Goal: Answer question/provide support: Share knowledge or assist other users

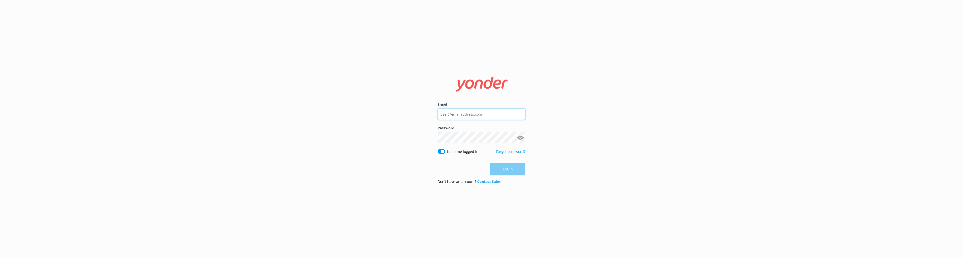
type input "[EMAIL_ADDRESS][DOMAIN_NAME]"
click at [496, 166] on div "Log in" at bounding box center [481, 169] width 88 height 13
click at [502, 168] on button "Log in" at bounding box center [507, 169] width 35 height 13
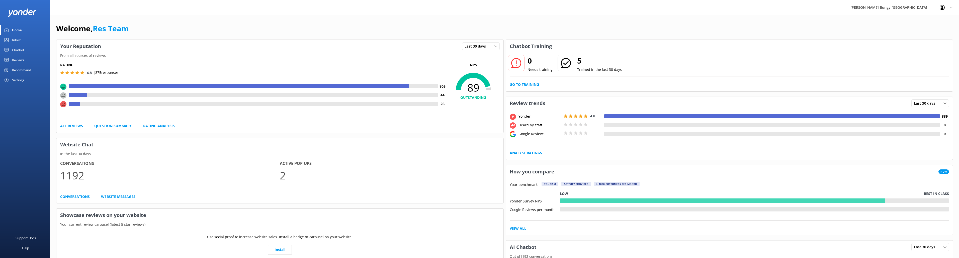
click at [22, 39] on link "Inbox" at bounding box center [25, 40] width 50 height 10
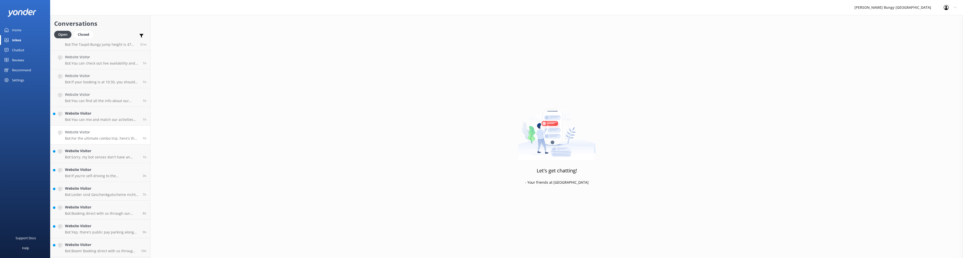
scroll to position [46, 0]
click at [104, 244] on h4 "Website Visitor" at bounding box center [101, 246] width 72 height 6
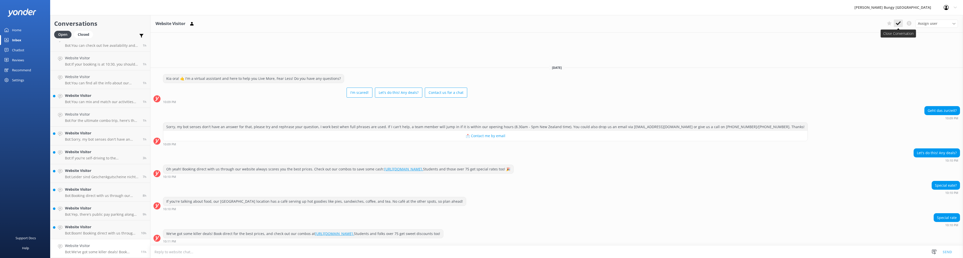
click at [897, 23] on icon at bounding box center [897, 23] width 5 height 5
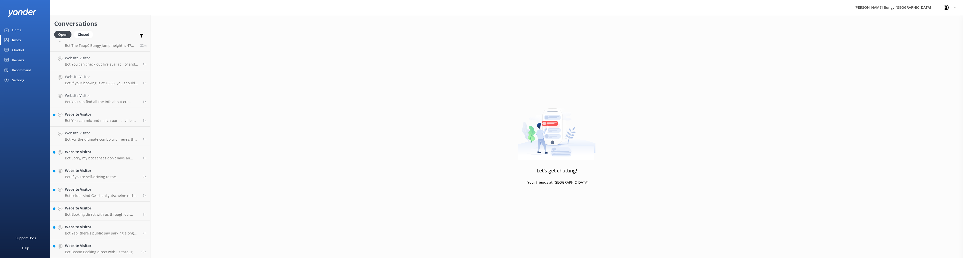
scroll to position [27, 0]
click at [101, 246] on h4 "Website Visitor" at bounding box center [101, 246] width 72 height 6
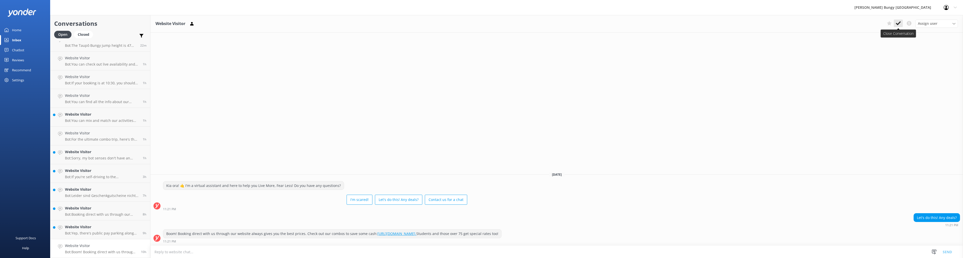
click at [897, 23] on icon at bounding box center [897, 23] width 5 height 5
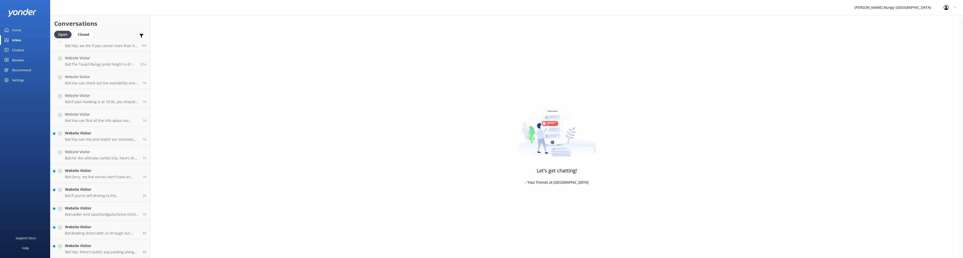
scroll to position [9, 0]
click at [107, 251] on p "Bot: Yep, there's public pay parking along [GEOGRAPHIC_DATA] near our [GEOGRAPH…" at bounding box center [102, 252] width 74 height 5
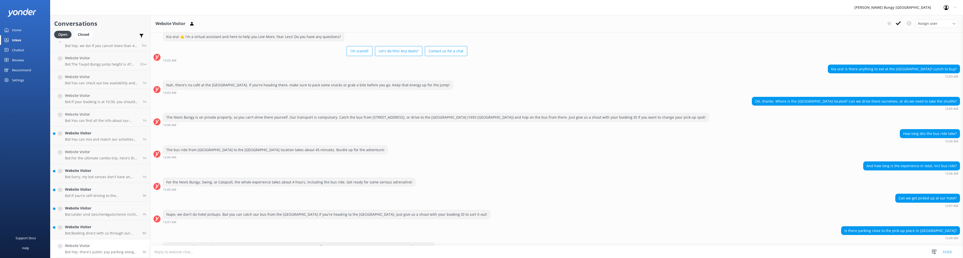
scroll to position [26, 0]
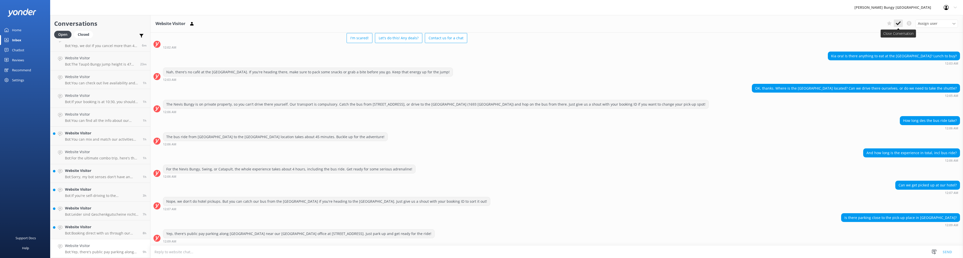
click at [900, 23] on button at bounding box center [897, 24] width 9 height 8
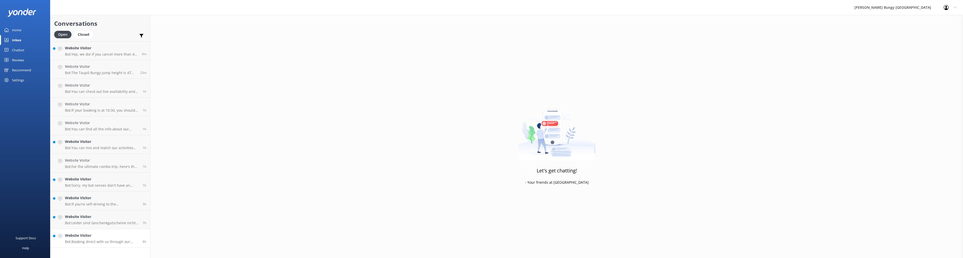
click at [98, 238] on h4 "Website Visitor" at bounding box center [102, 236] width 74 height 6
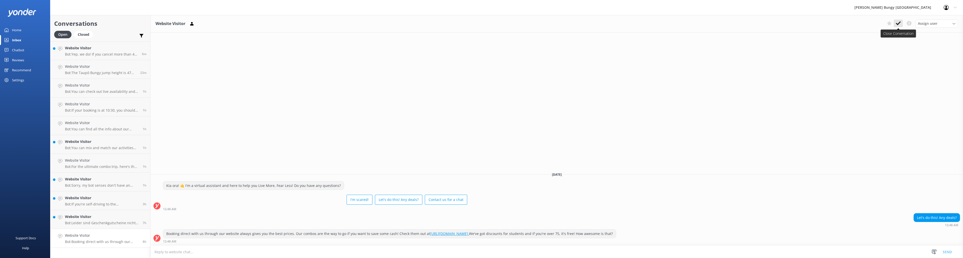
click at [899, 23] on use at bounding box center [897, 23] width 5 height 4
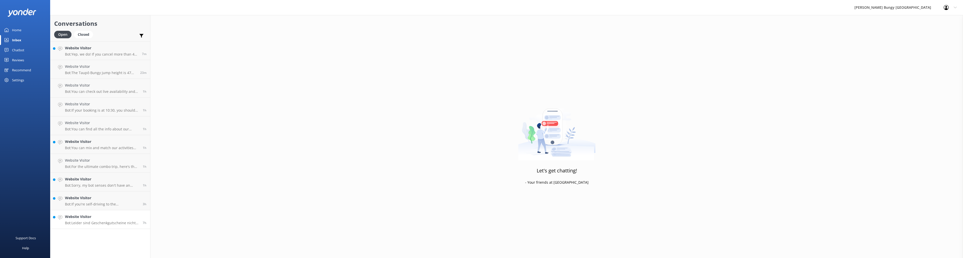
click at [109, 223] on p "Bot: Leider sind Geschenkgutscheine nicht erstattungsfähig." at bounding box center [102, 223] width 74 height 5
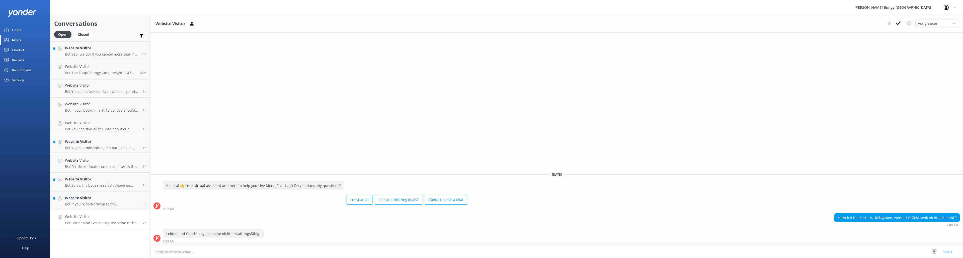
click at [882, 217] on div "Kann ich die Karte zurück geben, wenn das Geschenk nicht ankommt ?" at bounding box center [896, 218] width 125 height 9
copy div "Kann ich die Karte zurück geben, wenn das Geschenk nicht ankommt ?"
click at [897, 22] on icon at bounding box center [897, 23] width 5 height 5
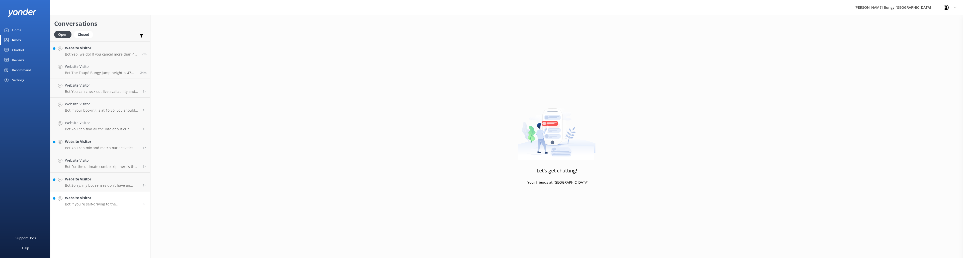
click at [99, 202] on p "Bot: If you're self-driving to the [GEOGRAPHIC_DATA] for the Bungy, allow 1.5 h…" at bounding box center [102, 204] width 74 height 5
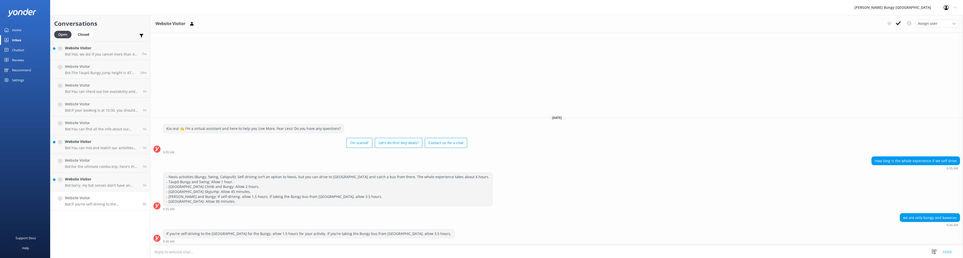
click at [651, 195] on div "- Nevis activities (Bungy, Swing, Catapult): Self-driving isn't an option to Ne…" at bounding box center [556, 192] width 812 height 38
click at [649, 194] on div "- Nevis activities (Bungy, Swing, Catapult): Self-driving isn't an option to Ne…" at bounding box center [556, 192] width 812 height 38
click at [587, 194] on div "- Nevis activities (Bungy, Swing, Catapult): Self-driving isn't an option to Ne…" at bounding box center [556, 192] width 812 height 38
click at [897, 24] on use at bounding box center [897, 23] width 5 height 4
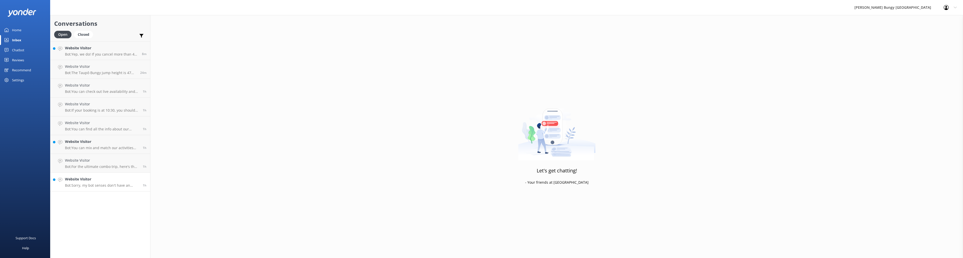
click at [113, 176] on link "Website Visitor Bot: Sorry, my bot senses don't have an answer for that, please…" at bounding box center [100, 182] width 100 height 19
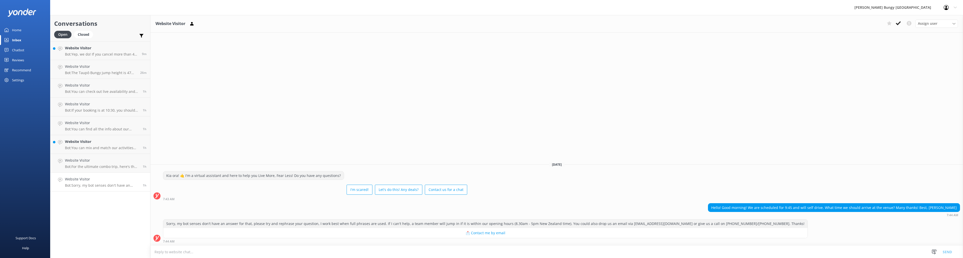
click at [600, 251] on textarea at bounding box center [556, 252] width 812 height 12
drag, startPoint x: 939, startPoint y: 206, endPoint x: 955, endPoint y: 208, distance: 16.1
click at [955, 208] on div "Hello! Good morning! We are scheduled for 9:45 and will self drive. What time w…" at bounding box center [833, 208] width 251 height 9
drag, startPoint x: 956, startPoint y: 207, endPoint x: 940, endPoint y: 207, distance: 16.0
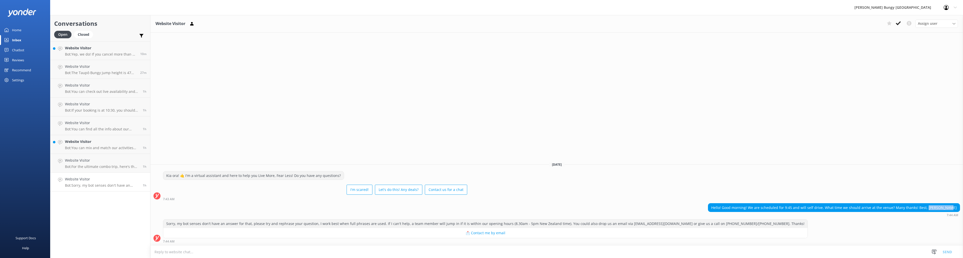
click at [940, 207] on div "Hello! Good morning! We are scheduled for 9:45 and will self drive. What time w…" at bounding box center [833, 208] width 251 height 9
copy div "[PERSON_NAME]"
click at [900, 23] on button at bounding box center [897, 24] width 9 height 8
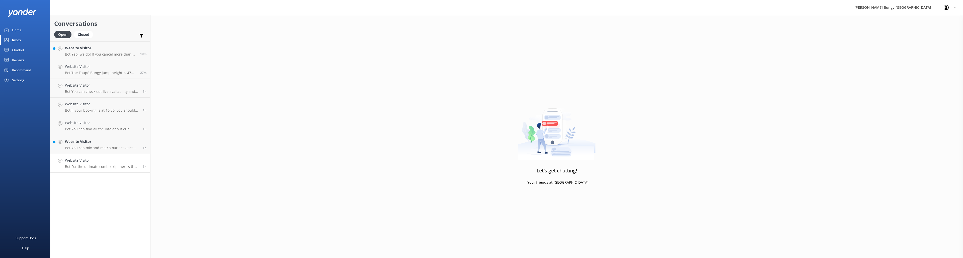
click at [108, 159] on h4 "Website Visitor" at bounding box center [102, 161] width 74 height 6
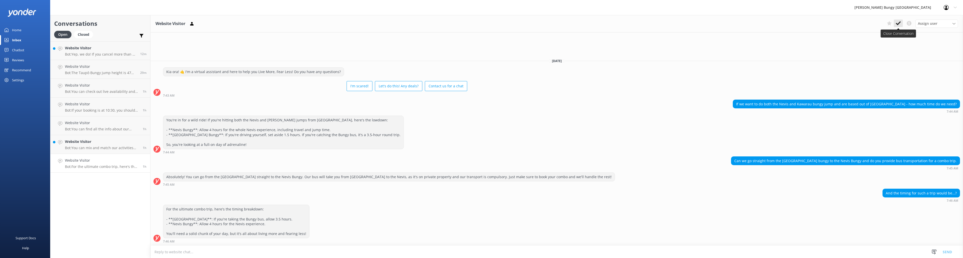
click at [895, 21] on icon at bounding box center [897, 23] width 5 height 5
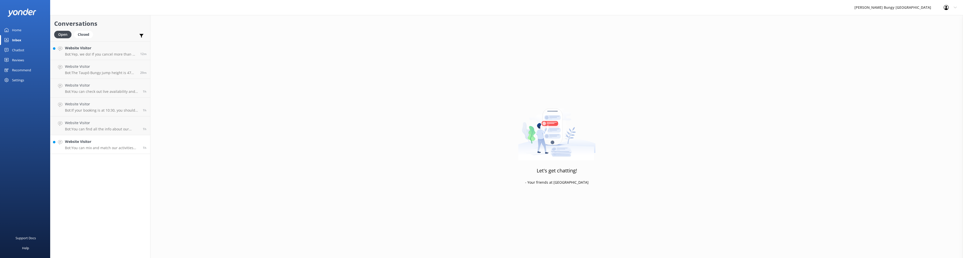
click at [113, 147] on p "Bot: You can mix and match our activities for combo prices, except for the Zipr…" at bounding box center [102, 148] width 74 height 5
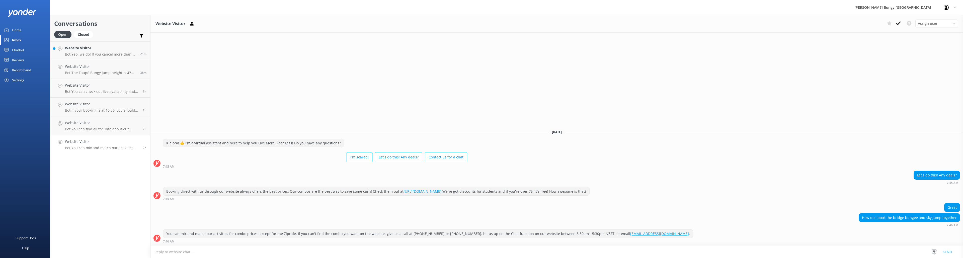
click at [769, 255] on textarea at bounding box center [556, 252] width 812 height 12
click at [764, 108] on div "Website Visitor Assign user [PERSON_NAME] [PERSON_NAME] Tech Admin [PERSON_NAME…" at bounding box center [556, 136] width 812 height 243
click at [897, 21] on icon at bounding box center [897, 23] width 5 height 5
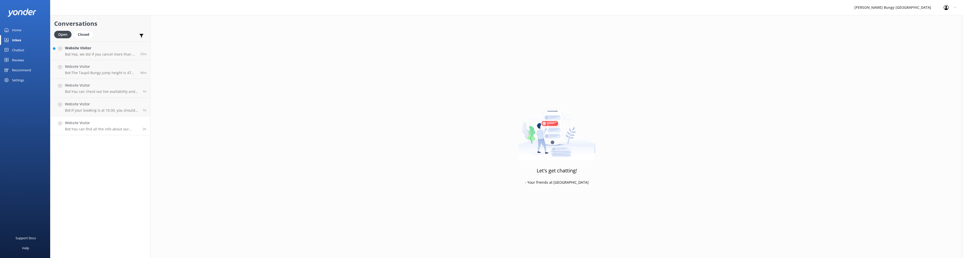
click at [92, 125] on h4 "Website Visitor" at bounding box center [102, 123] width 74 height 6
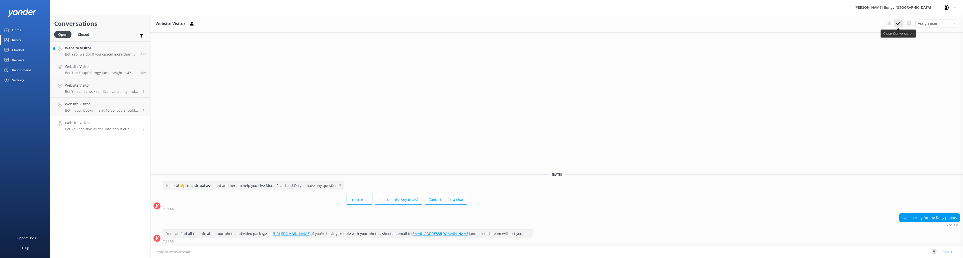
click at [897, 24] on use at bounding box center [897, 23] width 5 height 4
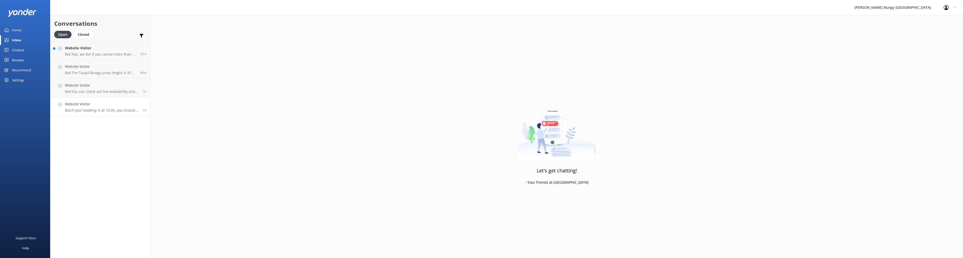
click at [103, 110] on p "Bot: If your booking is at 10:30, you should arrive at 10:00 to check in for th…" at bounding box center [102, 110] width 74 height 5
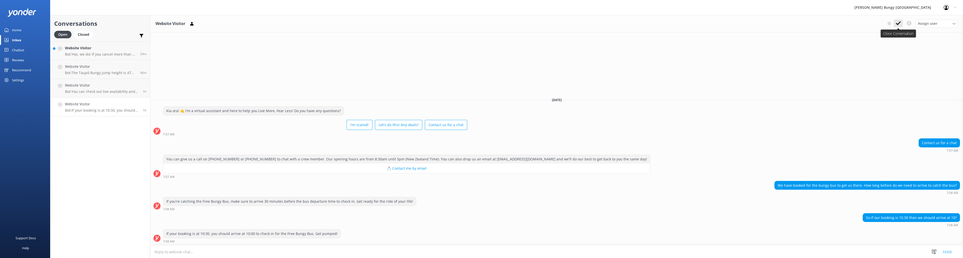
click at [901, 20] on button at bounding box center [897, 24] width 9 height 8
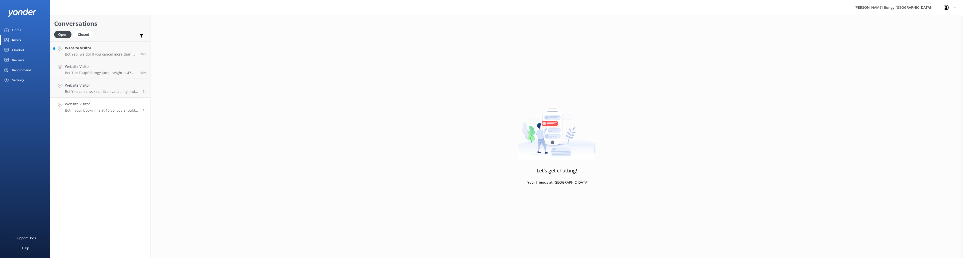
click at [106, 104] on h4 "Website Visitor" at bounding box center [102, 105] width 74 height 6
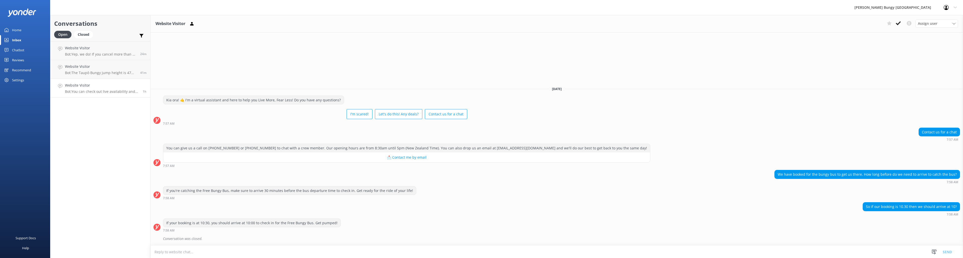
click at [100, 85] on h4 "Website Visitor" at bounding box center [102, 86] width 74 height 6
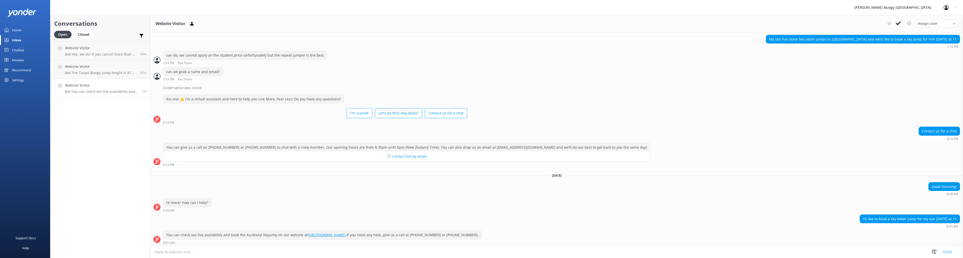
scroll to position [357, 0]
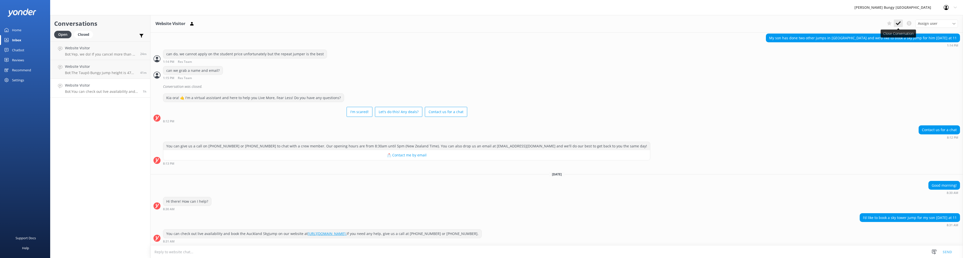
click at [897, 25] on icon at bounding box center [897, 23] width 5 height 5
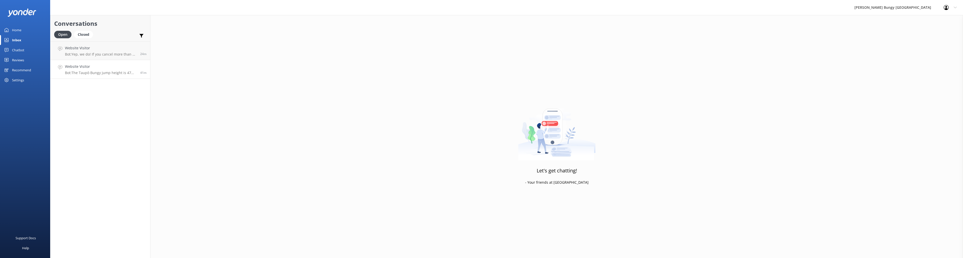
click at [118, 74] on p "Bot: The Taupō Bungy jump height is 47 meters, launching you over the stunning …" at bounding box center [100, 73] width 71 height 5
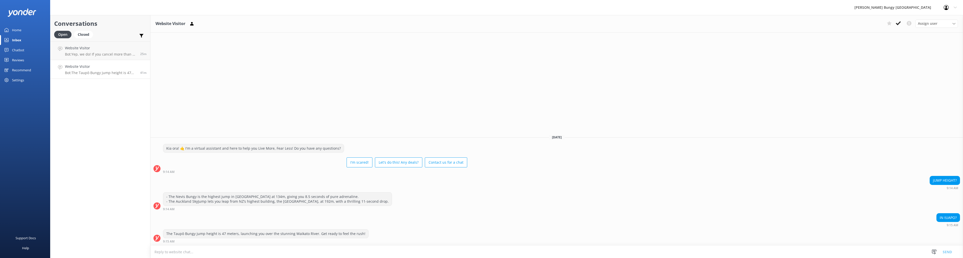
click at [896, 24] on icon at bounding box center [897, 23] width 5 height 5
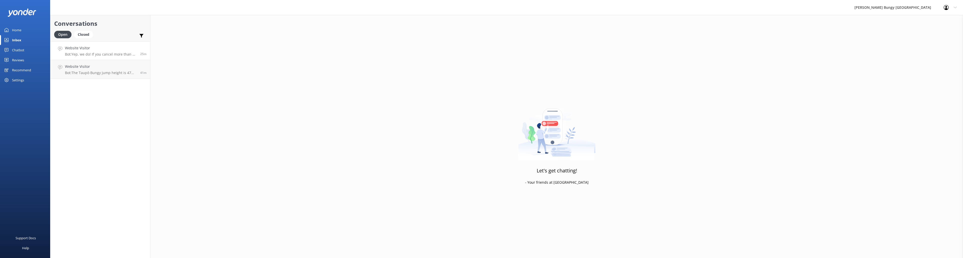
click at [103, 54] on p "Bot: Yep, we do! If you cancel more than 48 hours in advance, you'll get a 100%…" at bounding box center [100, 54] width 71 height 5
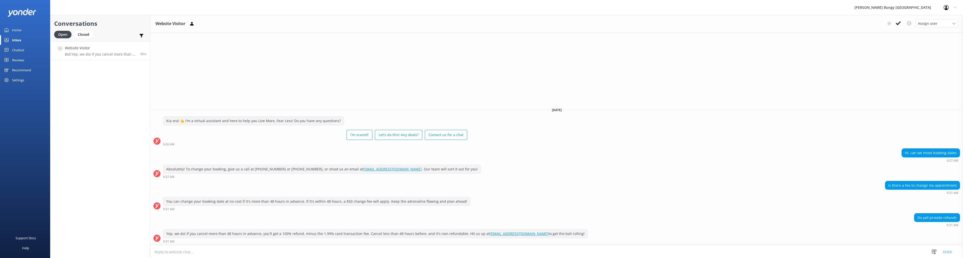
click at [96, 57] on link "Website Visitor Bot: Yep, we do! If you cancel more than 48 hours in advance, y…" at bounding box center [100, 50] width 100 height 19
